Goal: Transaction & Acquisition: Purchase product/service

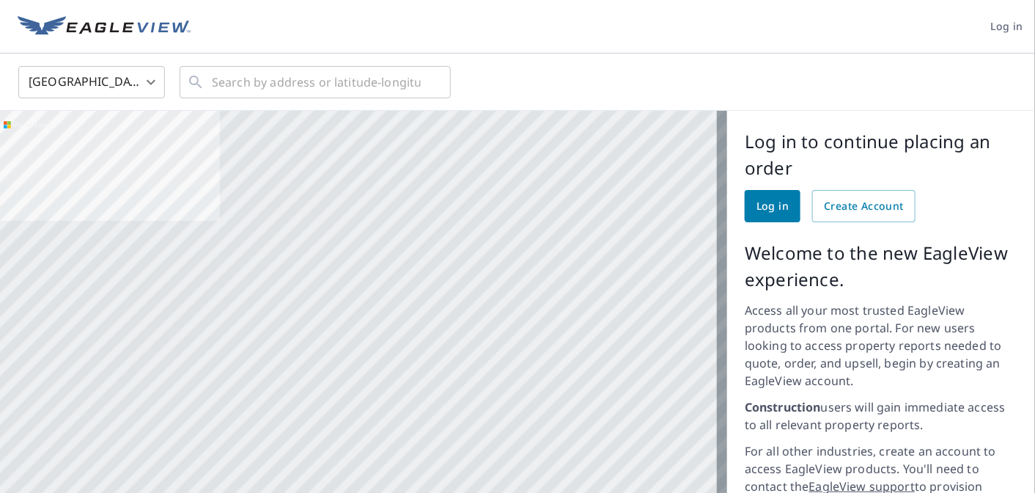
click at [994, 28] on span "Log in" at bounding box center [1007, 27] width 32 height 18
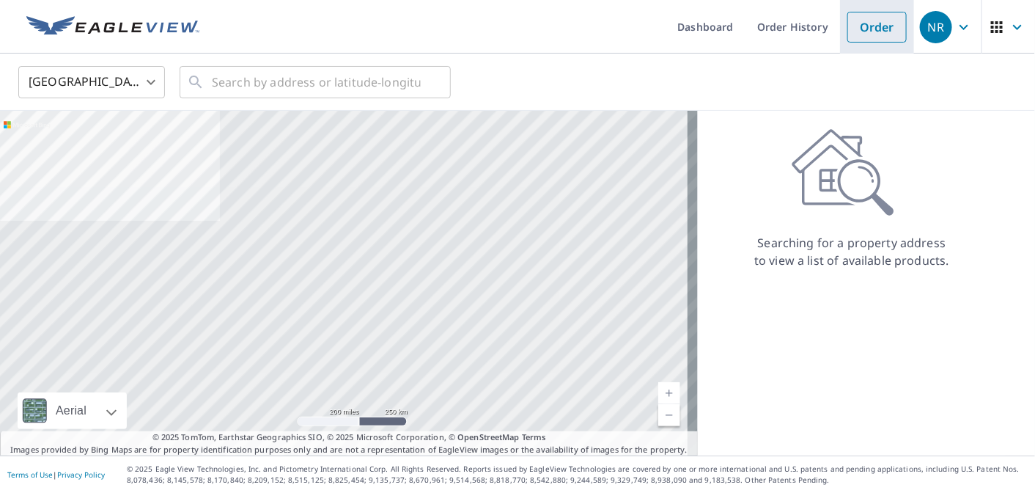
click at [876, 23] on link "Order" at bounding box center [877, 27] width 59 height 31
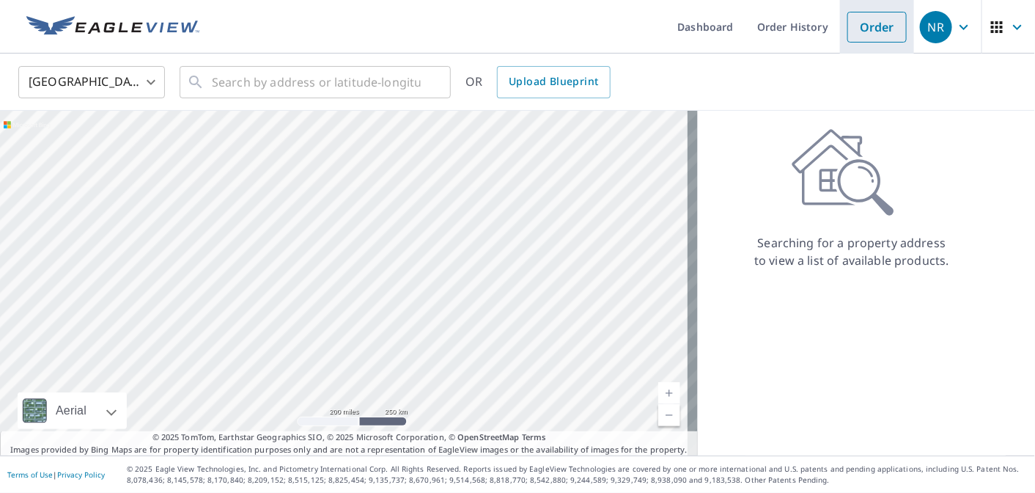
click at [857, 40] on link "Order" at bounding box center [877, 27] width 59 height 31
click at [868, 37] on link "Order" at bounding box center [877, 27] width 59 height 31
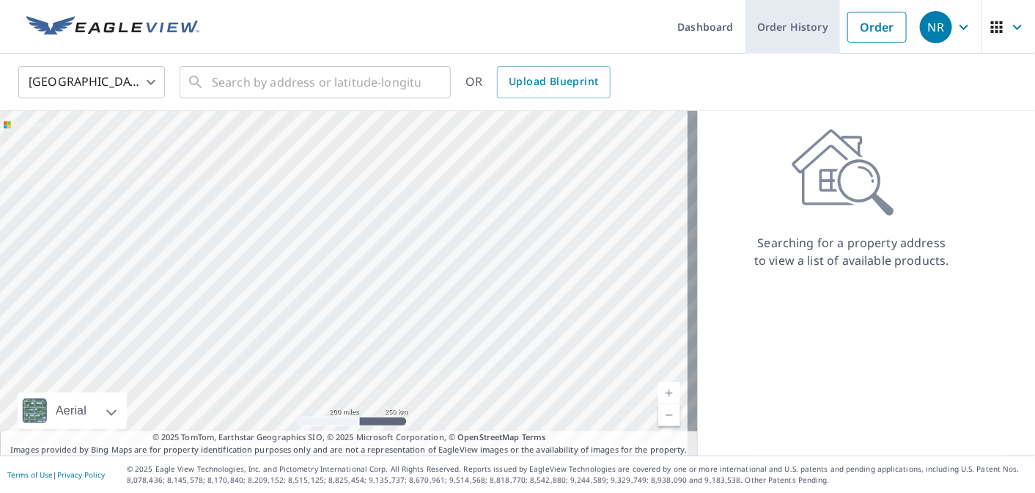
click at [774, 31] on link "Order History" at bounding box center [793, 27] width 95 height 54
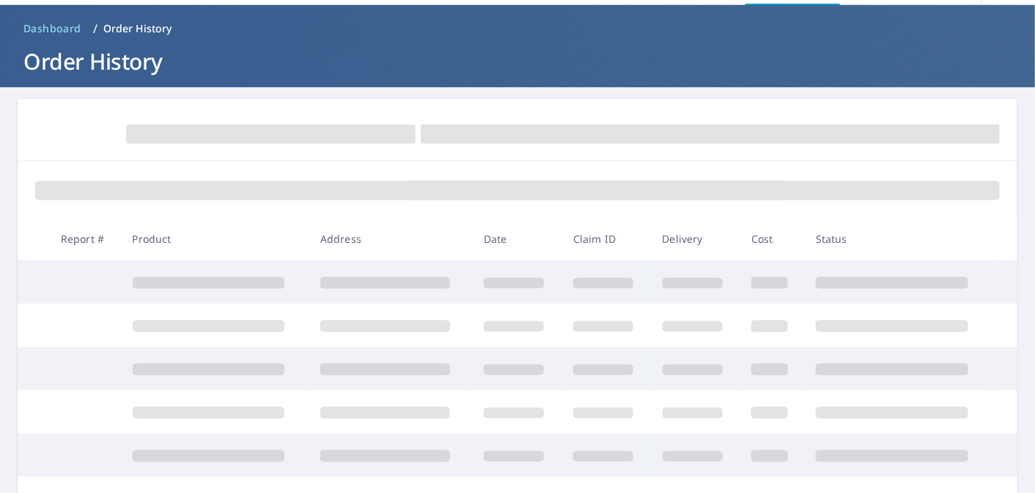
scroll to position [48, 0]
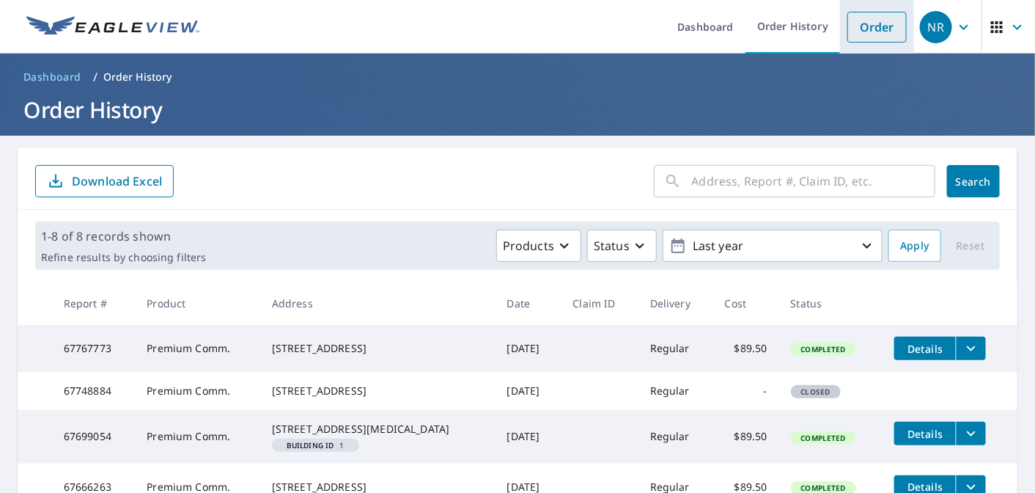
click at [880, 37] on link "Order" at bounding box center [877, 27] width 59 height 31
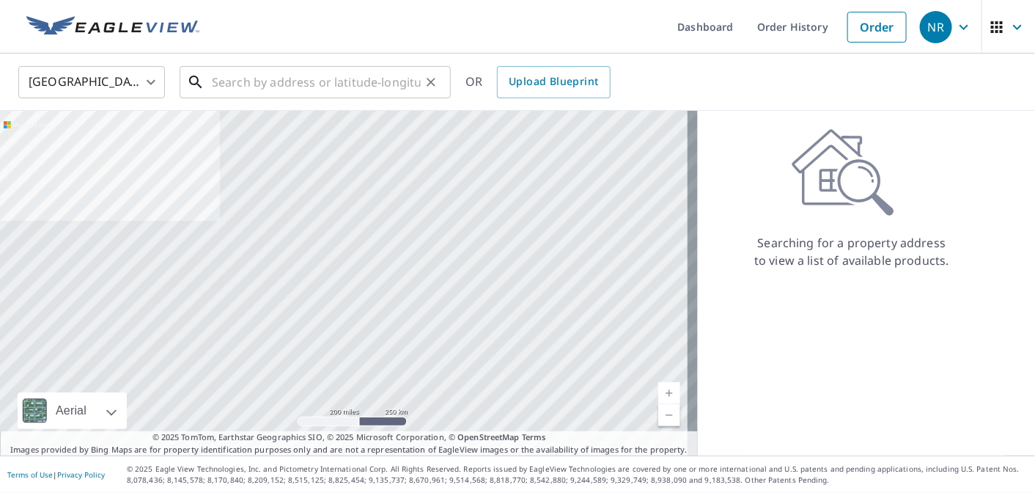
click at [293, 98] on div "​" at bounding box center [315, 82] width 271 height 32
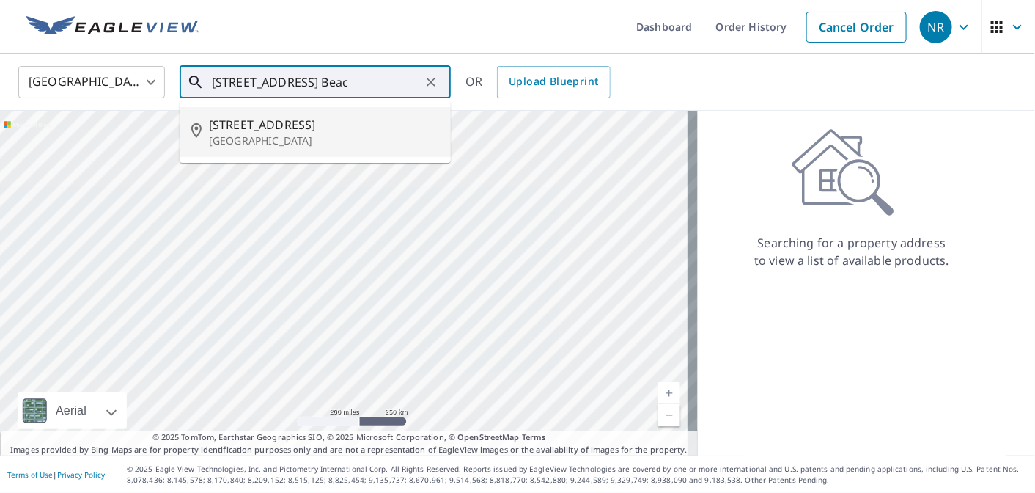
click at [297, 125] on span "[STREET_ADDRESS]" at bounding box center [324, 125] width 230 height 18
type input "[STREET_ADDRESS]"
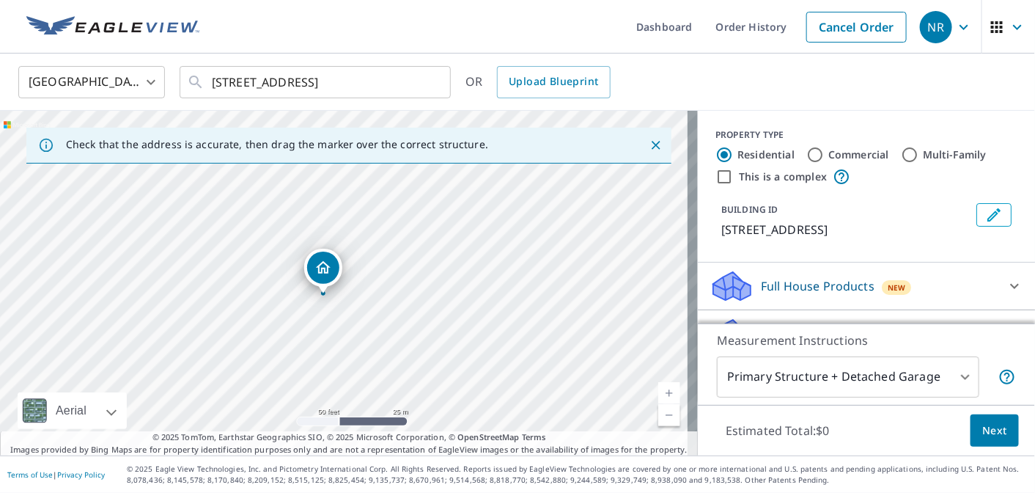
drag, startPoint x: 293, startPoint y: 218, endPoint x: 272, endPoint y: 231, distance: 24.4
click at [272, 231] on div "[STREET_ADDRESS]" at bounding box center [349, 283] width 698 height 345
drag, startPoint x: 330, startPoint y: 268, endPoint x: 393, endPoint y: 367, distance: 118.0
drag, startPoint x: 406, startPoint y: 199, endPoint x: 425, endPoint y: 319, distance: 121.9
click at [425, 319] on div "[STREET_ADDRESS]" at bounding box center [349, 283] width 698 height 345
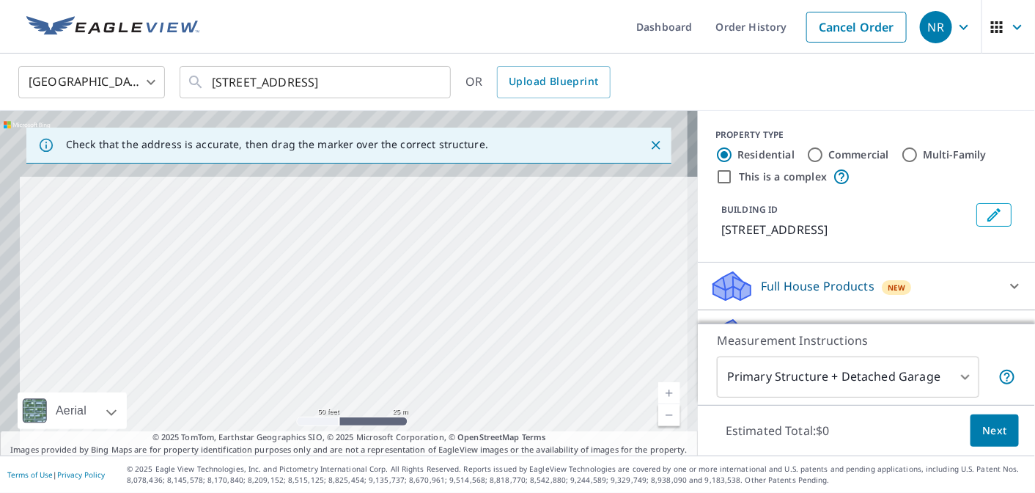
drag, startPoint x: 345, startPoint y: 278, endPoint x: 376, endPoint y: 391, distance: 117.1
click at [376, 391] on div "[STREET_ADDRESS]" at bounding box center [349, 283] width 698 height 345
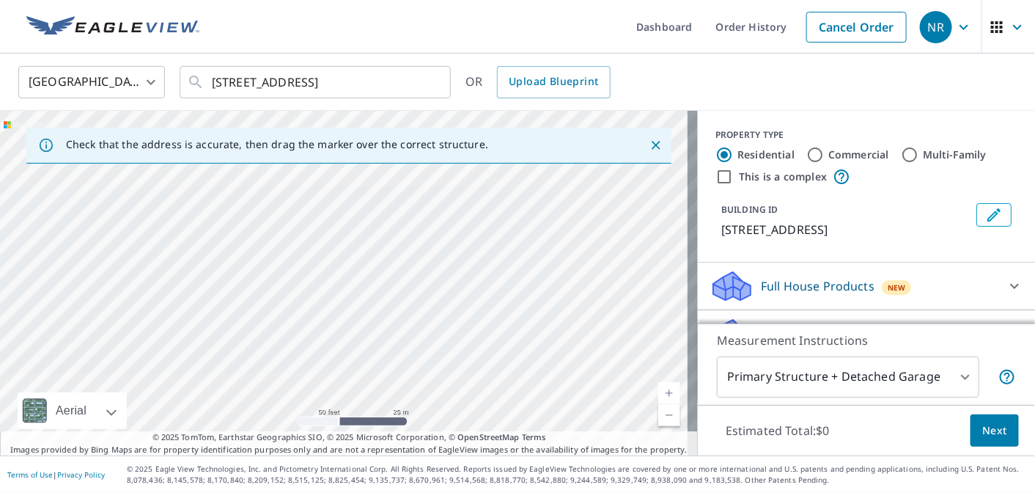
drag, startPoint x: 364, startPoint y: 276, endPoint x: 380, endPoint y: 392, distance: 117.6
click at [380, 392] on div "[STREET_ADDRESS]" at bounding box center [349, 283] width 698 height 345
drag, startPoint x: 346, startPoint y: 191, endPoint x: 297, endPoint y: 136, distance: 73.7
click at [297, 136] on div "Check that the address is accurate, then drag the marker over the correct struc…" at bounding box center [349, 283] width 698 height 345
drag, startPoint x: 345, startPoint y: 282, endPoint x: 324, endPoint y: 112, distance: 170.7
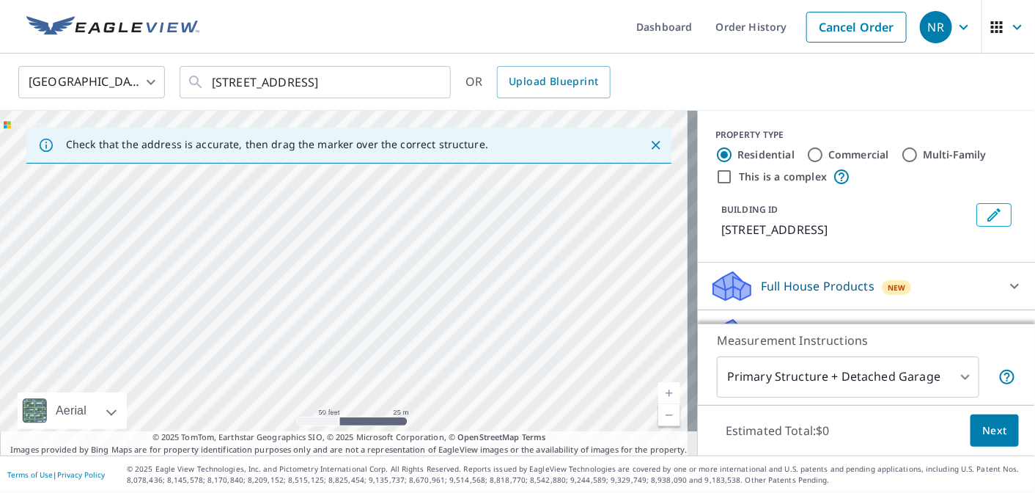
click at [317, 103] on div "United States [GEOGRAPHIC_DATA] ​ [STREET_ADDRESS] ​ OR Upload Blueprint Check …" at bounding box center [517, 255] width 1035 height 402
click at [364, 284] on div "[STREET_ADDRESS]" at bounding box center [349, 283] width 698 height 345
drag, startPoint x: 376, startPoint y: 329, endPoint x: 352, endPoint y: 166, distance: 164.6
click at [342, 138] on div "Check that the address is accurate, then drag the marker over the correct struc…" at bounding box center [349, 283] width 698 height 345
click at [354, 178] on div "[STREET_ADDRESS]" at bounding box center [349, 283] width 698 height 345
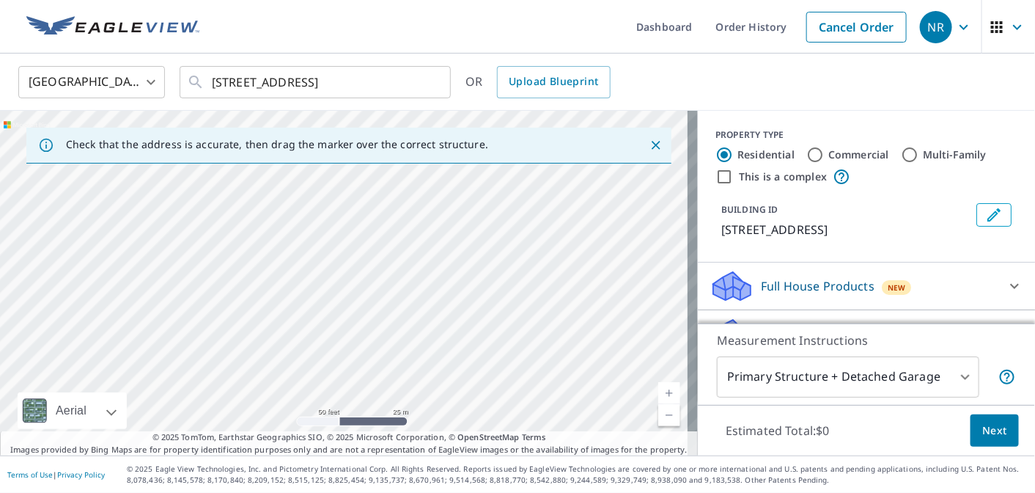
drag, startPoint x: 398, startPoint y: 403, endPoint x: 370, endPoint y: 206, distance: 199.2
click at [368, 211] on div "[STREET_ADDRESS]" at bounding box center [349, 283] width 698 height 345
drag, startPoint x: 384, startPoint y: 375, endPoint x: 364, endPoint y: 219, distance: 157.4
click at [364, 219] on div "[STREET_ADDRESS]" at bounding box center [349, 283] width 698 height 345
drag, startPoint x: 370, startPoint y: 270, endPoint x: 444, endPoint y: 326, distance: 93.1
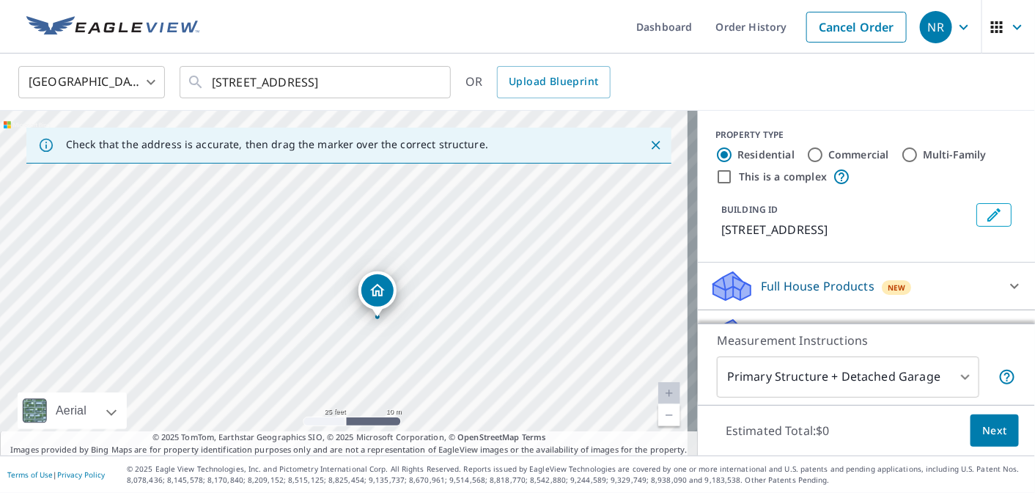
click at [444, 326] on div "[STREET_ADDRESS]" at bounding box center [349, 283] width 698 height 345
click at [829, 153] on label "Commercial" at bounding box center [859, 154] width 61 height 15
click at [818, 153] on input "Commercial" at bounding box center [816, 155] width 18 height 18
radio input "true"
type input "4"
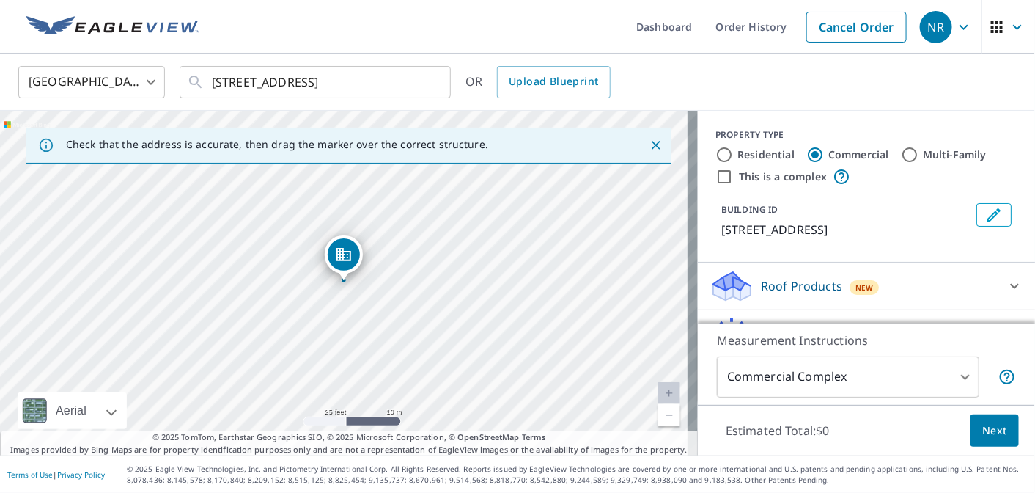
click at [747, 155] on label "Residential" at bounding box center [766, 154] width 57 height 15
click at [733, 155] on input "Residential" at bounding box center [725, 155] width 18 height 18
radio input "true"
type input "1"
click at [901, 155] on input "Multi-Family" at bounding box center [910, 155] width 18 height 18
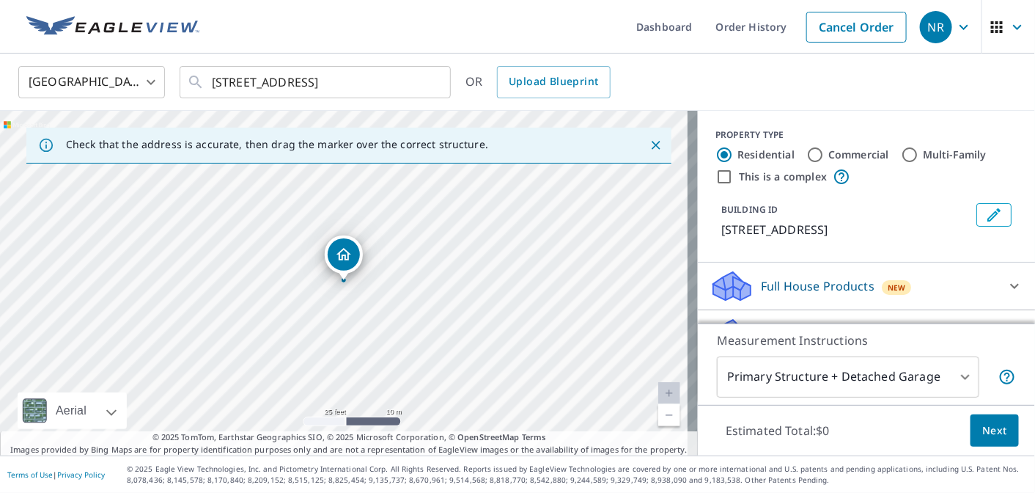
radio input "true"
type input "2"
click at [782, 286] on p "Roof Products" at bounding box center [801, 286] width 81 height 18
click at [768, 285] on p "Roof Products" at bounding box center [801, 286] width 81 height 18
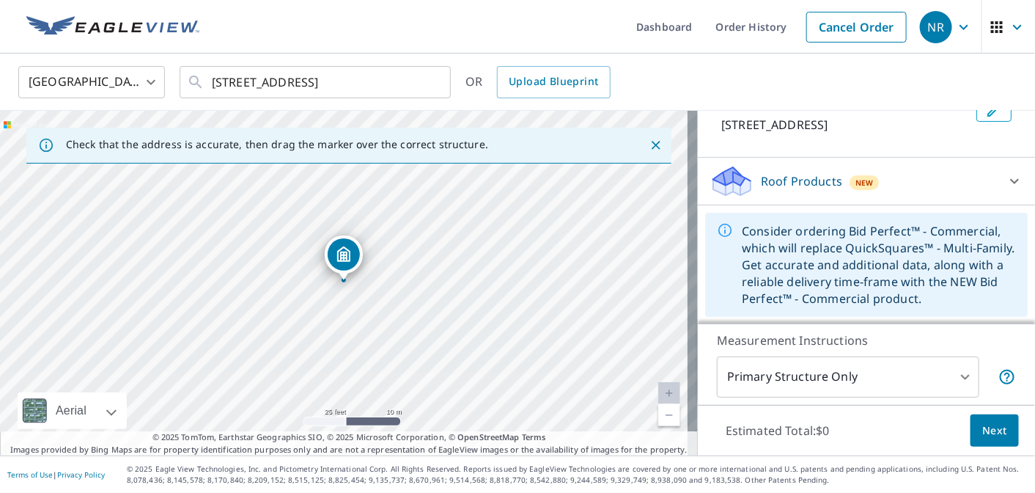
click at [783, 178] on p "Roof Products" at bounding box center [801, 181] width 81 height 18
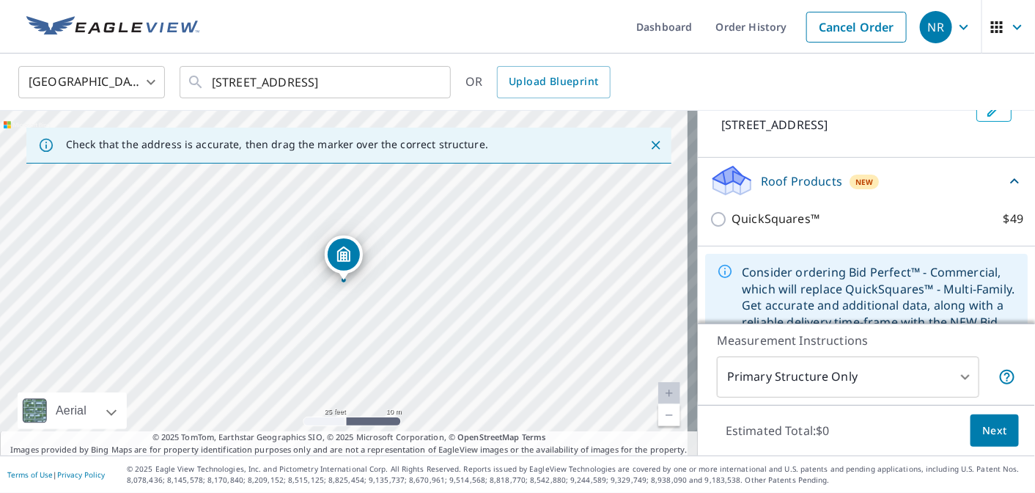
click at [783, 178] on p "Roof Products" at bounding box center [801, 181] width 81 height 18
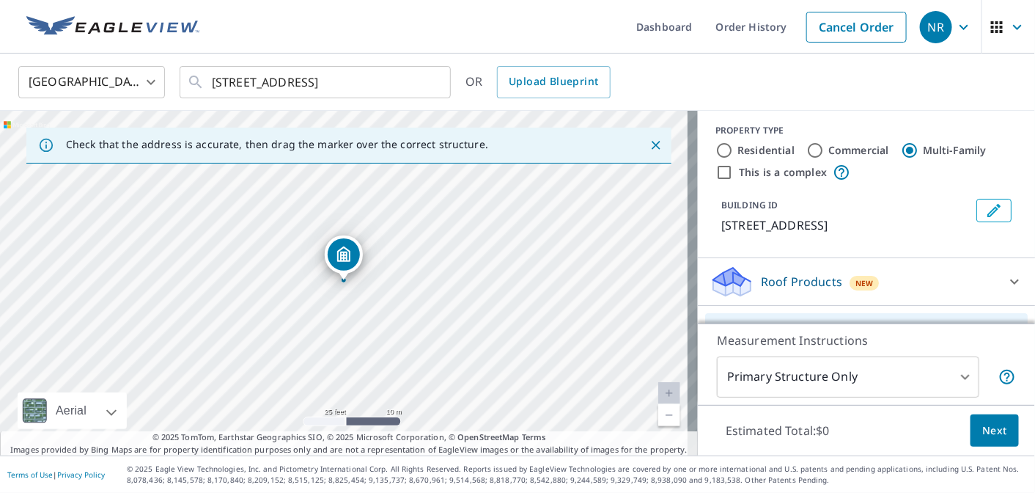
scroll to position [0, 0]
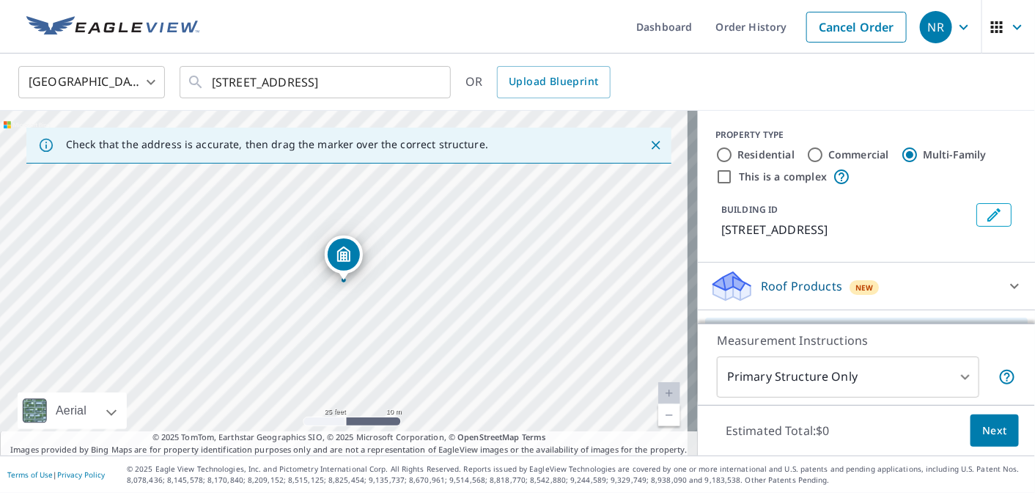
click at [829, 158] on label "Commercial" at bounding box center [859, 154] width 61 height 15
click at [824, 158] on input "Commercial" at bounding box center [816, 155] width 18 height 18
radio input "true"
type input "4"
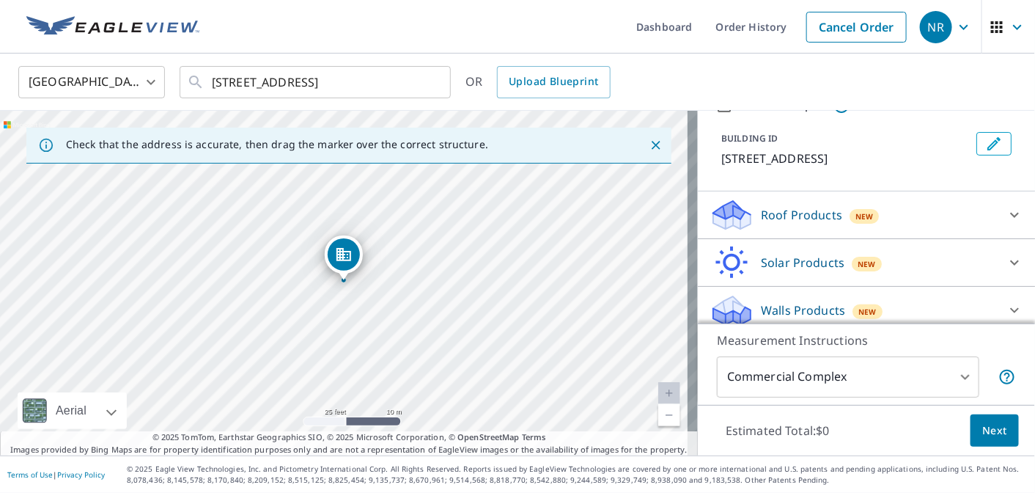
scroll to position [81, 0]
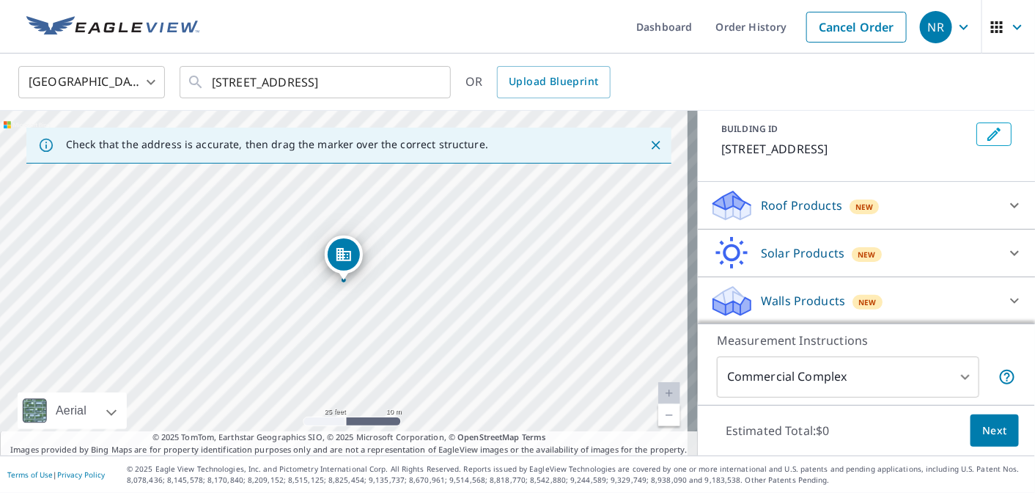
click at [807, 262] on div "Solar Products New" at bounding box center [853, 253] width 287 height 34
click at [807, 262] on div "Solar Products New" at bounding box center [858, 252] width 296 height 34
click at [784, 215] on div "Roof Products New" at bounding box center [853, 205] width 287 height 34
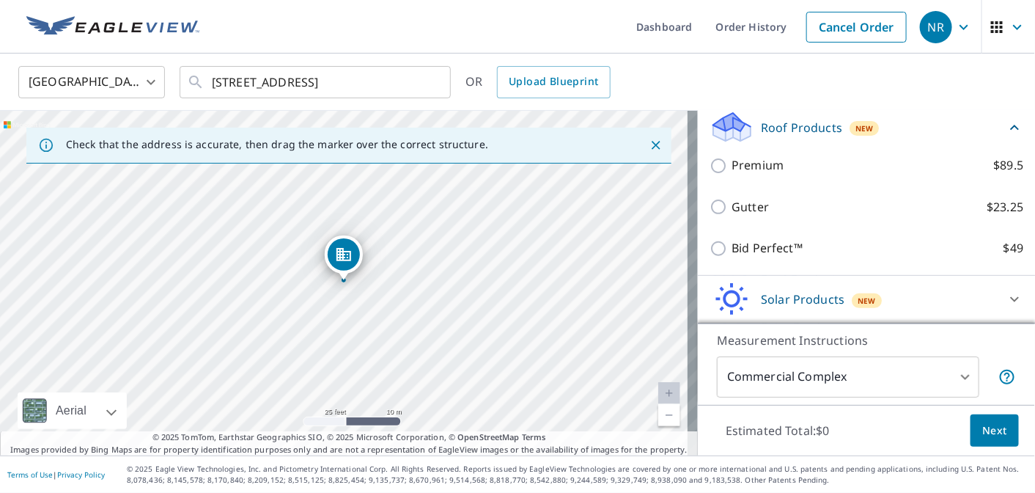
scroll to position [178, 0]
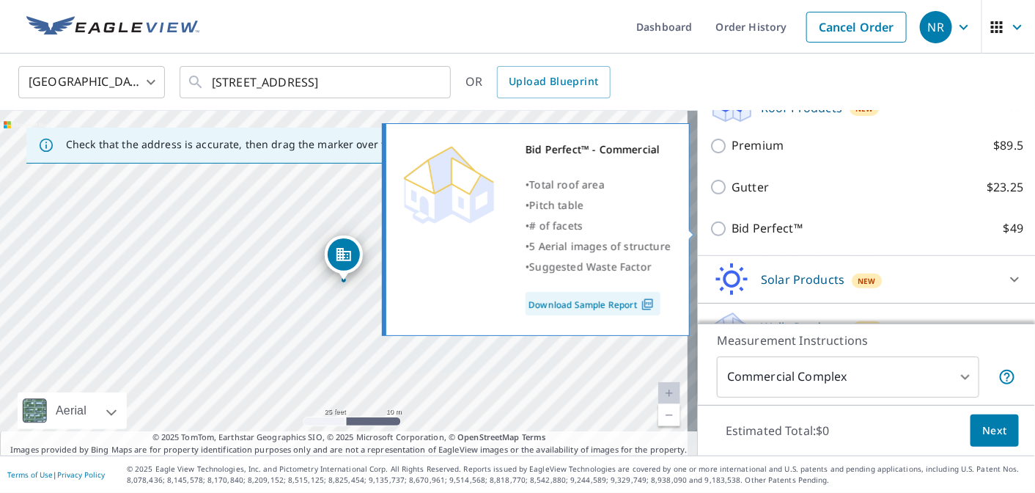
click at [785, 235] on p "Bid Perfect™" at bounding box center [767, 228] width 71 height 18
click at [732, 235] on input "Bid Perfect™ $49" at bounding box center [721, 229] width 22 height 18
checkbox input "true"
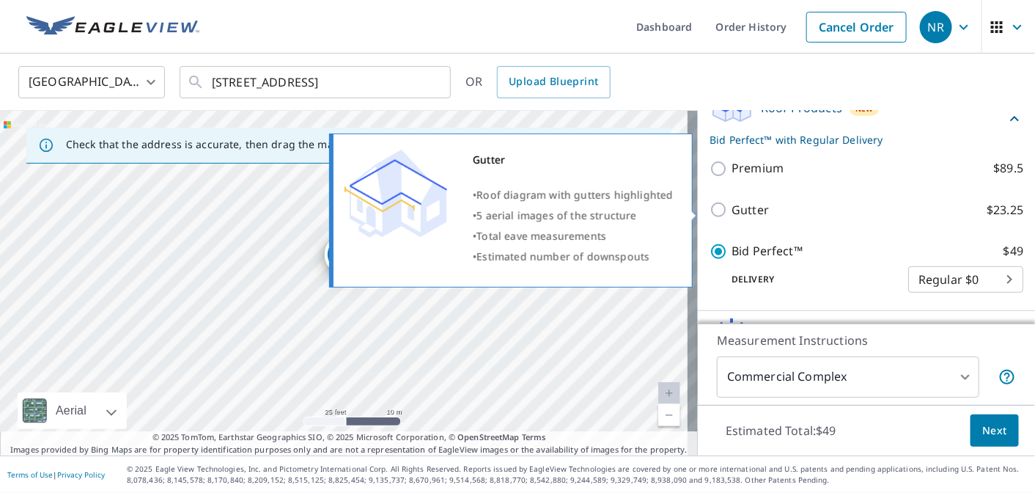
scroll to position [154, 0]
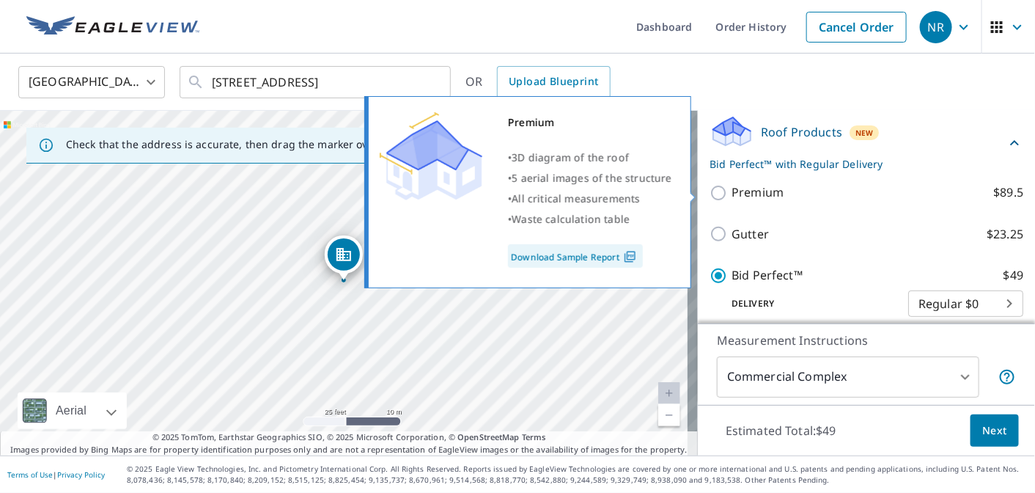
click at [732, 199] on p "Premium" at bounding box center [758, 192] width 52 height 18
click at [730, 199] on input "Premium $89.5" at bounding box center [721, 193] width 22 height 18
checkbox input "true"
checkbox input "false"
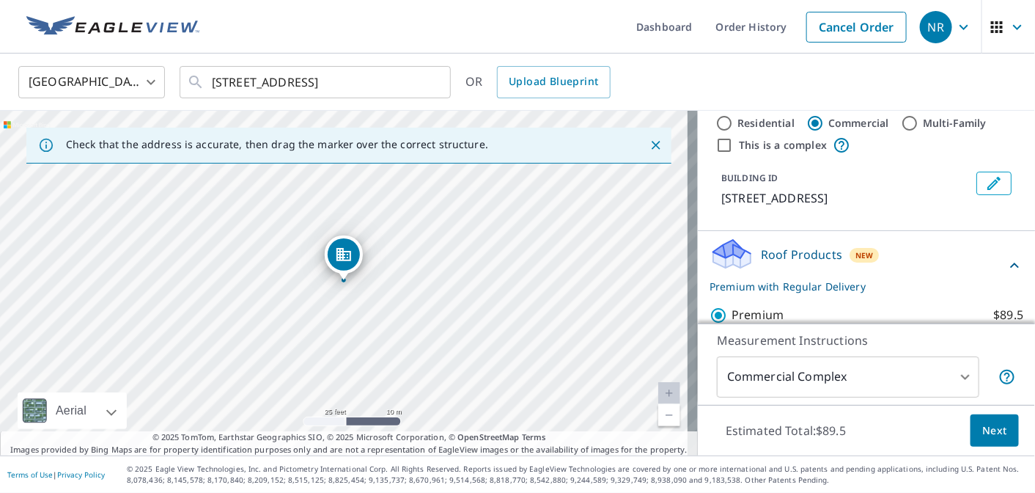
scroll to position [0, 0]
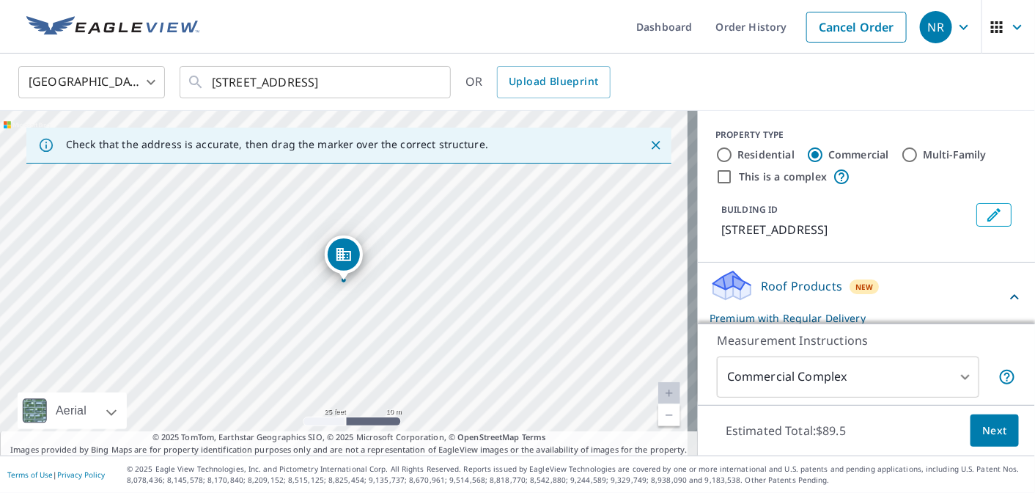
click at [725, 146] on div "Residential" at bounding box center [755, 155] width 79 height 18
click at [724, 154] on div "Residential" at bounding box center [755, 155] width 79 height 18
click at [758, 155] on label "Residential" at bounding box center [766, 154] width 57 height 15
click at [733, 155] on input "Residential" at bounding box center [725, 155] width 18 height 18
radio input "true"
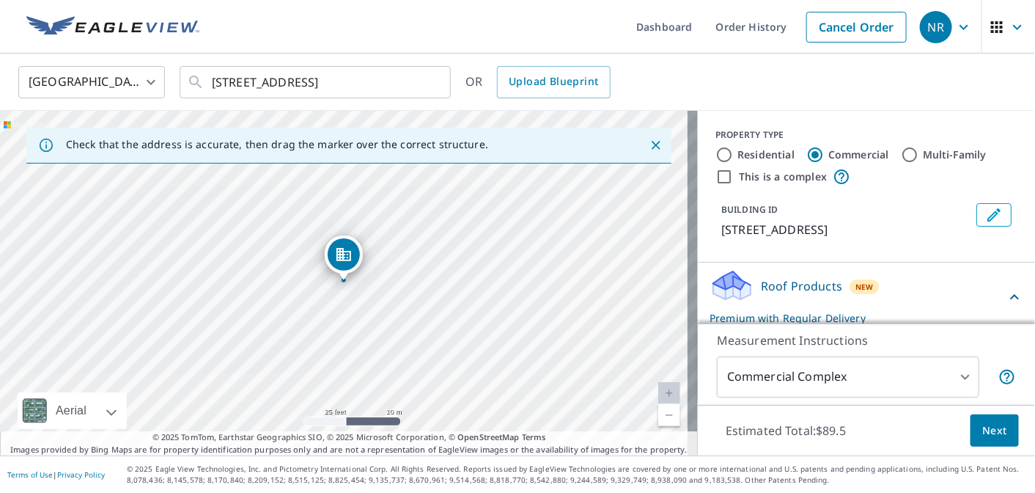
type input "1"
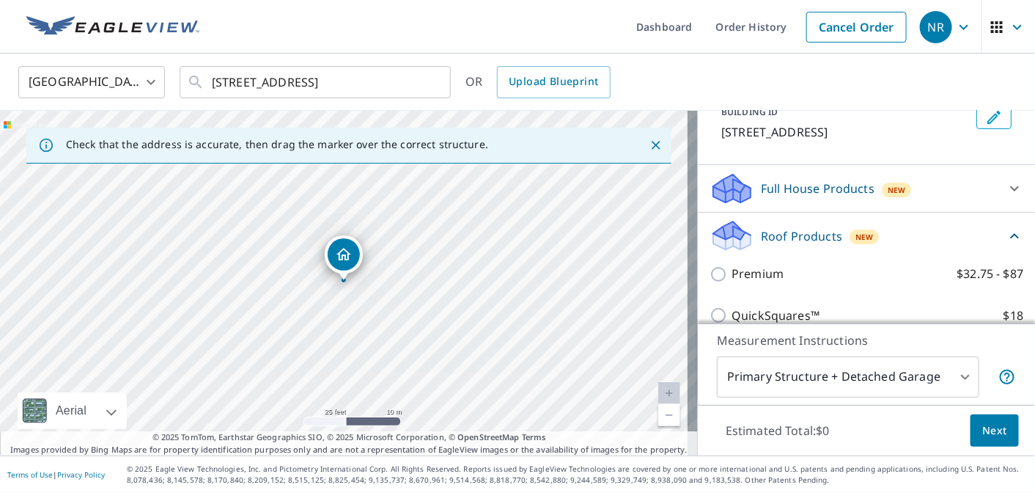
click at [813, 187] on p "Full House Products" at bounding box center [818, 189] width 114 height 18
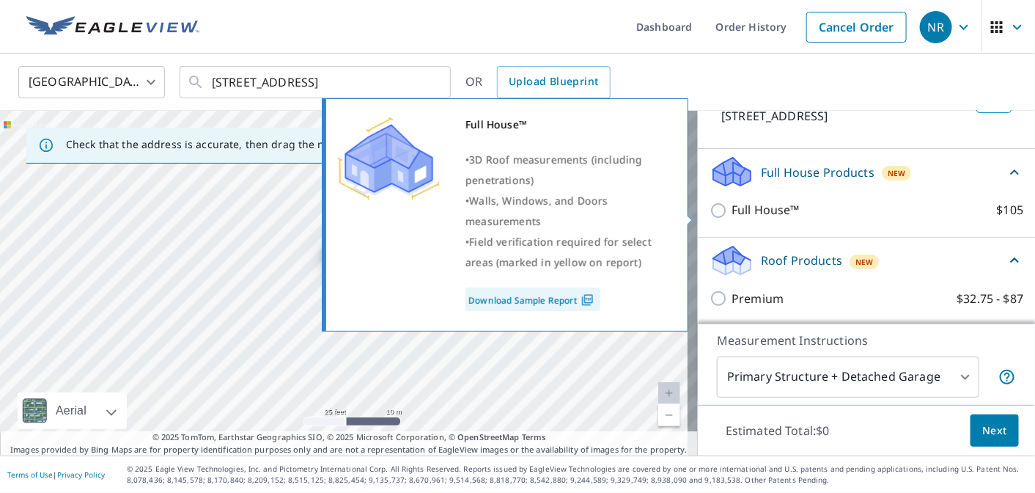
scroll to position [171, 0]
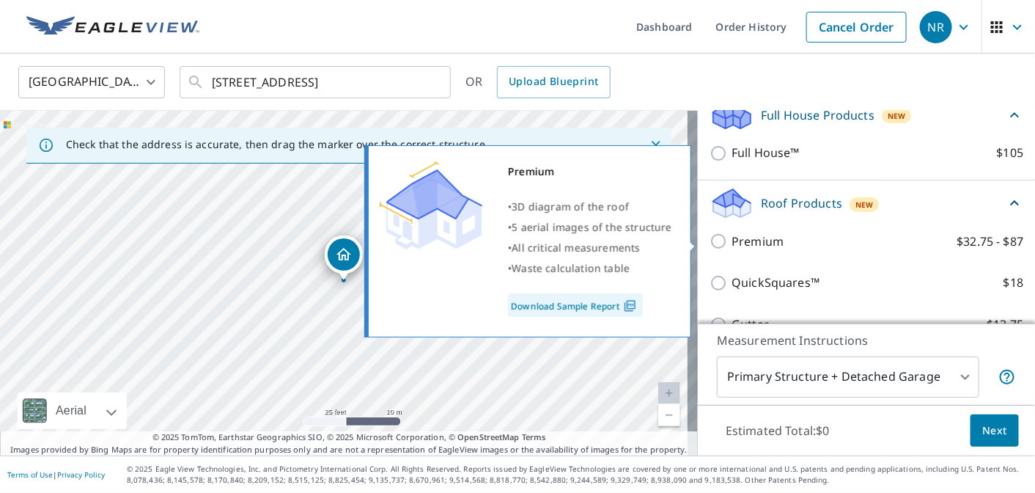
click at [733, 249] on p "Premium" at bounding box center [758, 241] width 52 height 18
click at [732, 249] on input "Premium $32.75 - $87" at bounding box center [721, 241] width 22 height 18
checkbox input "true"
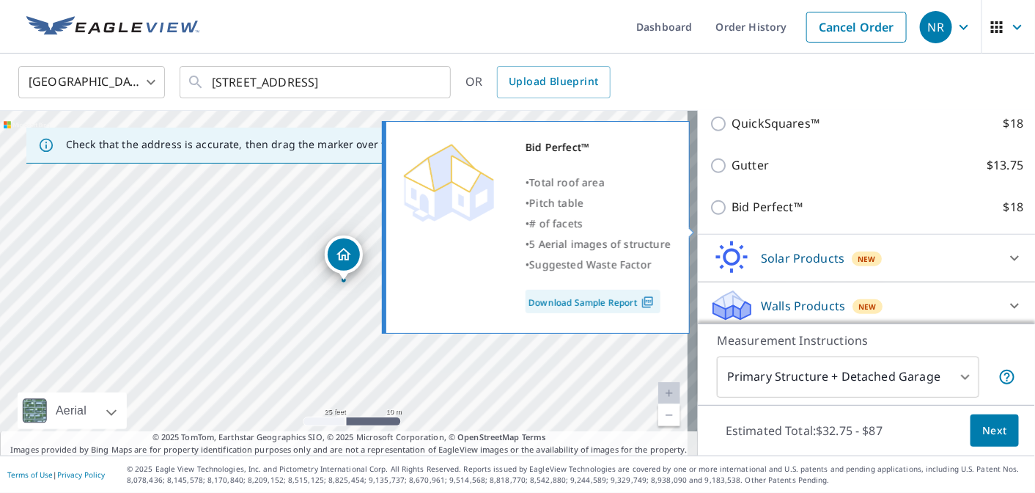
scroll to position [392, 0]
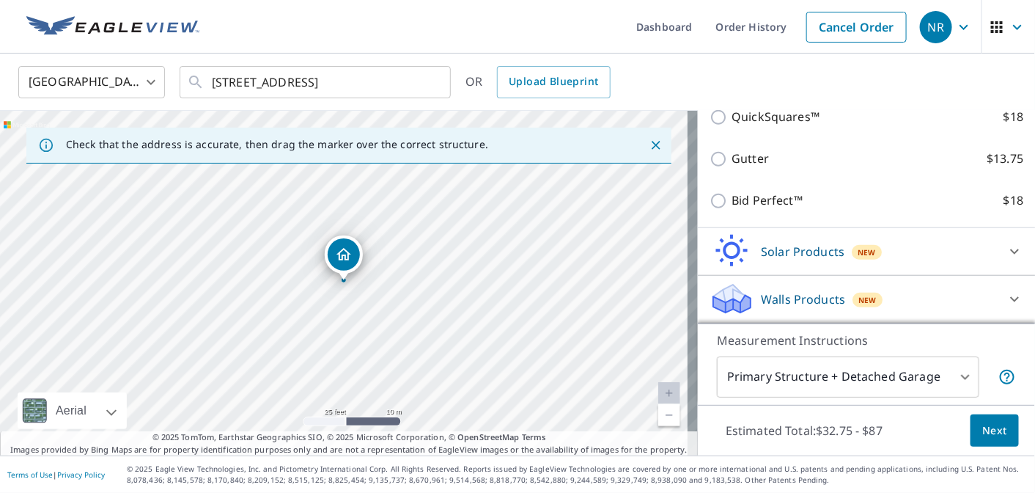
click at [983, 436] on span "Next" at bounding box center [995, 431] width 25 height 18
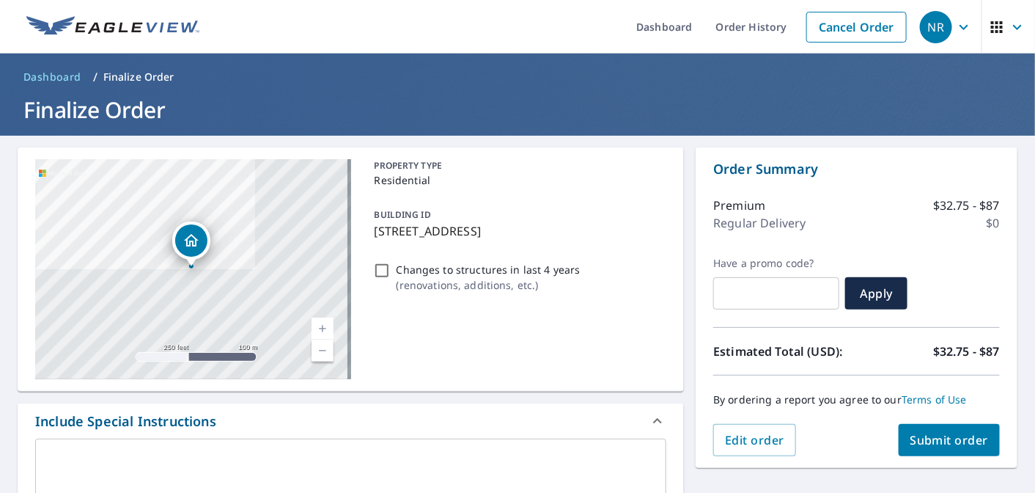
click at [926, 442] on span "Submit order" at bounding box center [950, 440] width 78 height 16
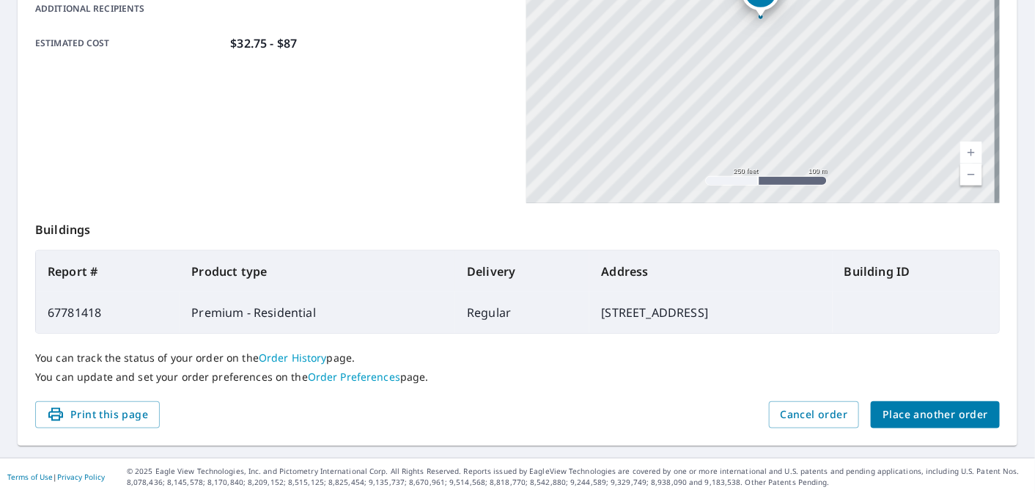
scroll to position [369, 0]
click at [116, 413] on span "Print this page" at bounding box center [97, 414] width 101 height 18
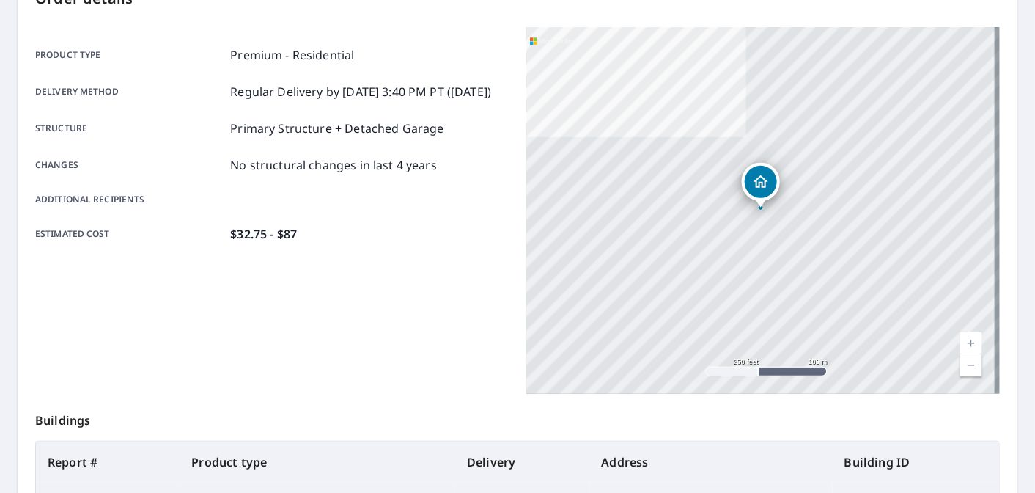
scroll to position [173, 0]
